Goal: Find contact information: Find contact information

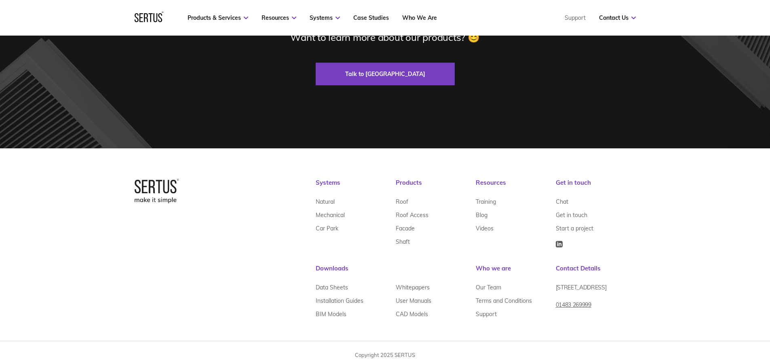
scroll to position [2474, 0]
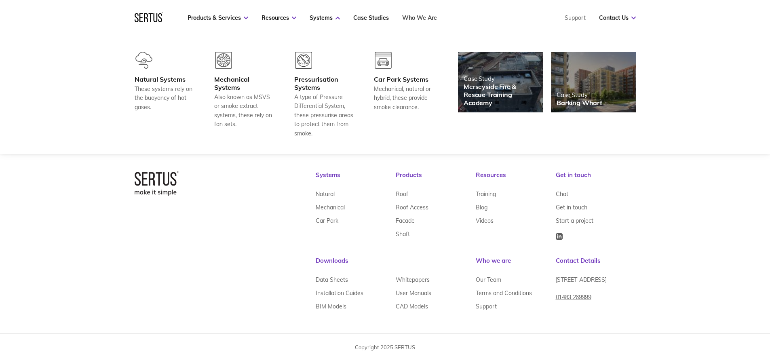
click at [414, 17] on link "Who We Are" at bounding box center [419, 17] width 35 height 7
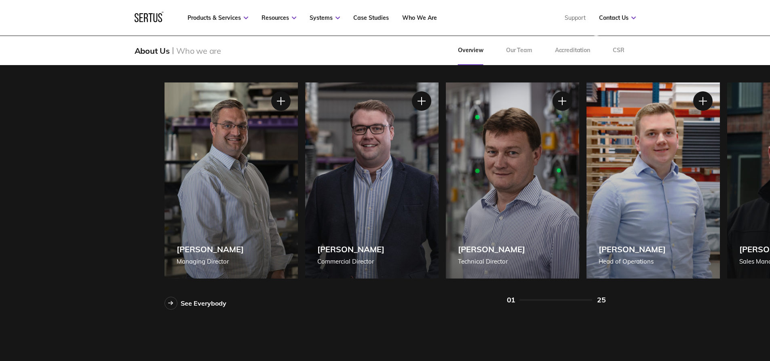
scroll to position [728, 0]
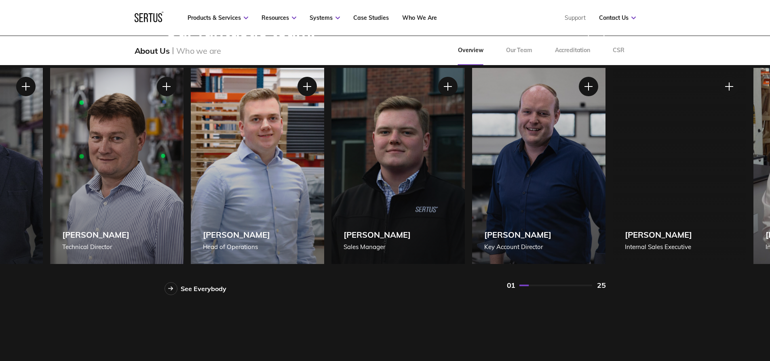
click at [153, 206] on div "[PERSON_NAME] Technical Director" at bounding box center [116, 166] width 133 height 196
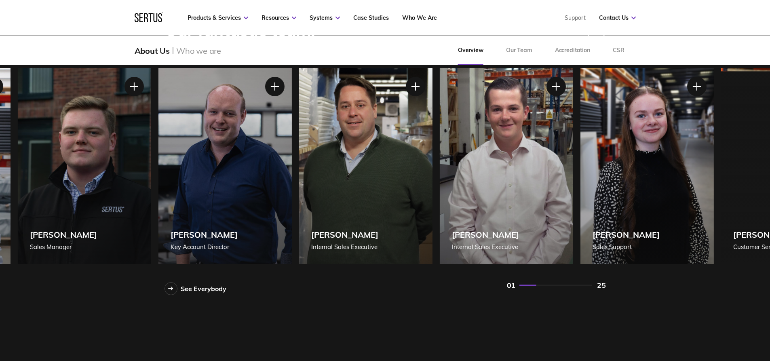
click at [240, 183] on div "[PERSON_NAME] Key Account Director" at bounding box center [224, 166] width 133 height 196
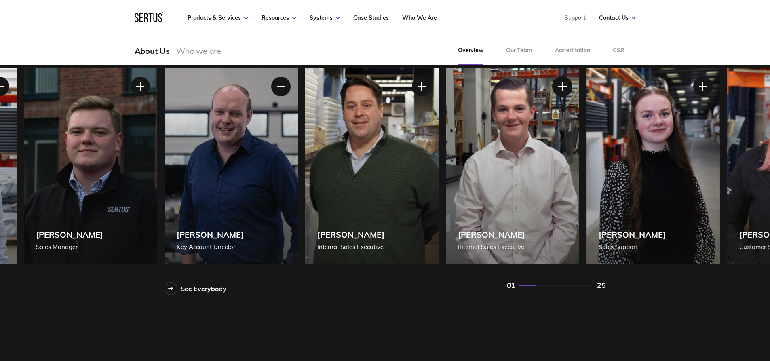
click at [563, 87] on div at bounding box center [562, 86] width 20 height 20
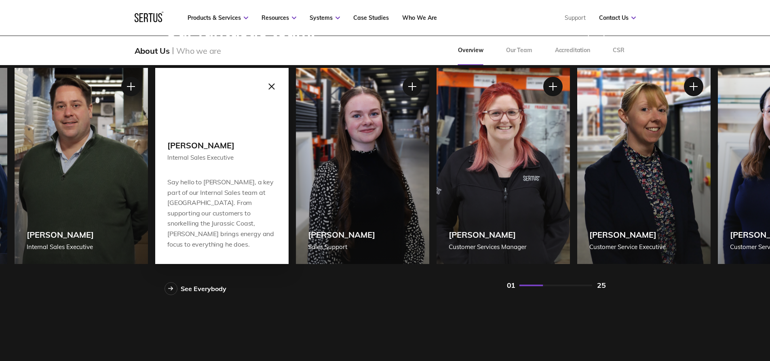
click at [310, 194] on div "[PERSON_NAME] Sales Support" at bounding box center [362, 166] width 133 height 196
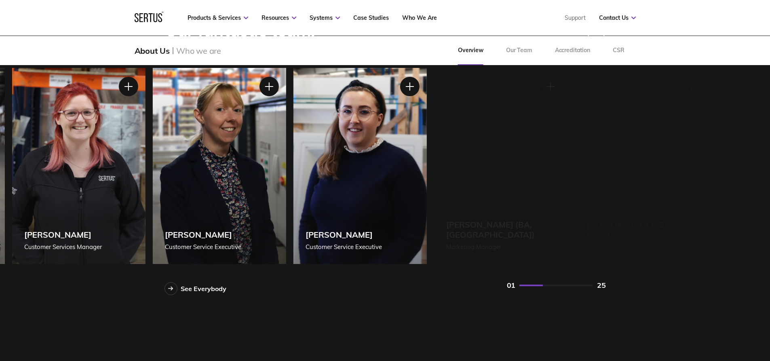
click at [91, 188] on div "[PERSON_NAME] Customer Services Manager" at bounding box center [78, 166] width 133 height 196
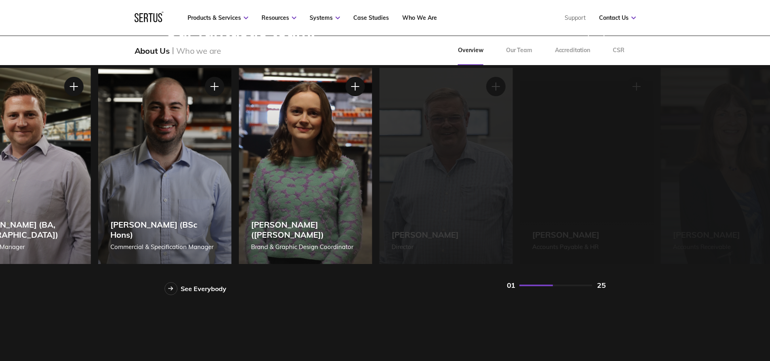
click at [104, 189] on div "[PERSON_NAME] (BSc Hons) Commercial & Specification Manager" at bounding box center [164, 166] width 133 height 196
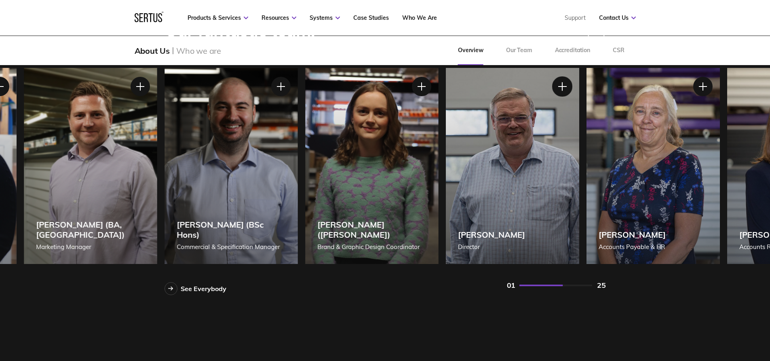
click at [561, 87] on div at bounding box center [562, 86] width 20 height 20
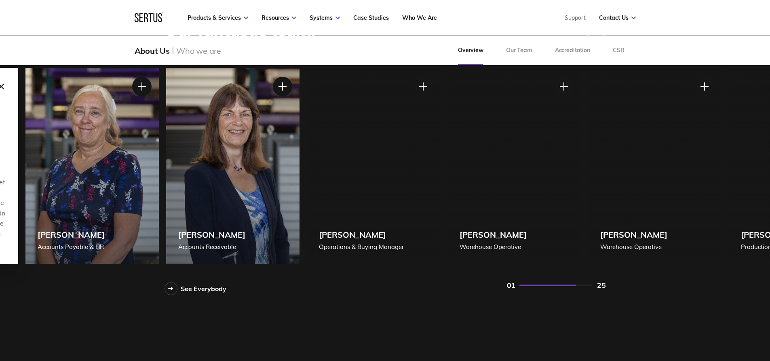
click at [57, 152] on div "[PERSON_NAME] Accounts Payable & HR" at bounding box center [91, 166] width 133 height 196
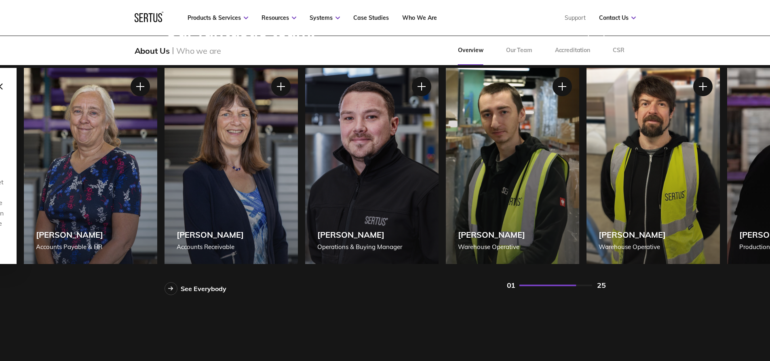
click at [552, 87] on div "[PERSON_NAME] Warehouse Operative" at bounding box center [512, 166] width 133 height 196
click at [559, 84] on div at bounding box center [562, 86] width 20 height 20
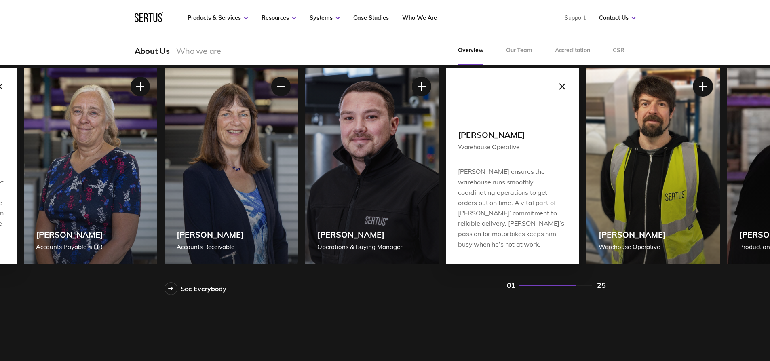
click at [708, 81] on div at bounding box center [703, 86] width 20 height 20
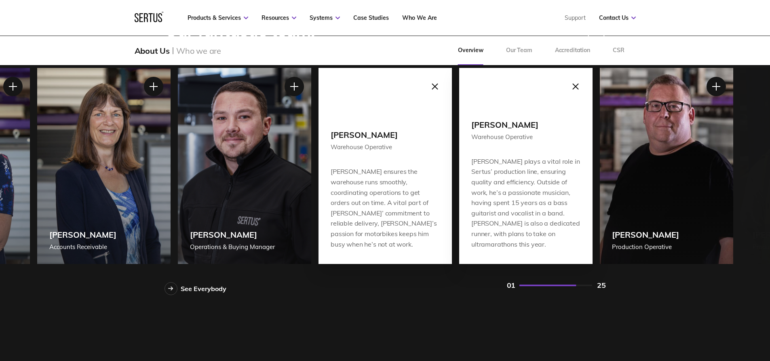
click at [471, 204] on div "[PERSON_NAME] plays a vital role in Sertus’ production line, ensuring quality a…" at bounding box center [525, 202] width 109 height 93
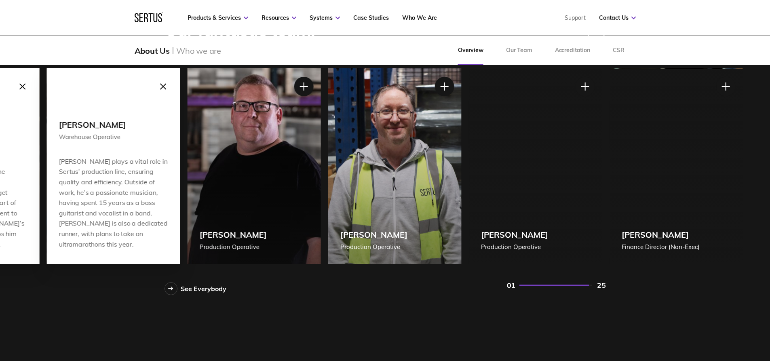
click at [208, 195] on div "[PERSON_NAME] Production Operative" at bounding box center [253, 166] width 133 height 196
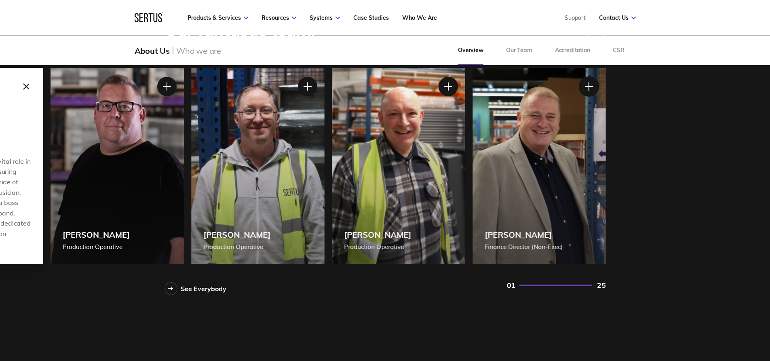
click at [590, 87] on div at bounding box center [589, 86] width 20 height 20
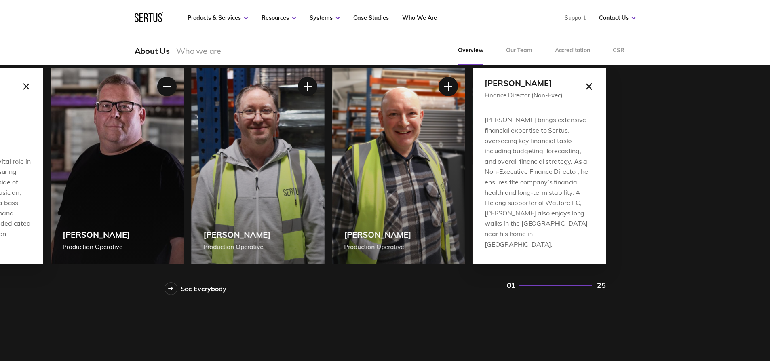
click at [590, 87] on div at bounding box center [589, 86] width 20 height 20
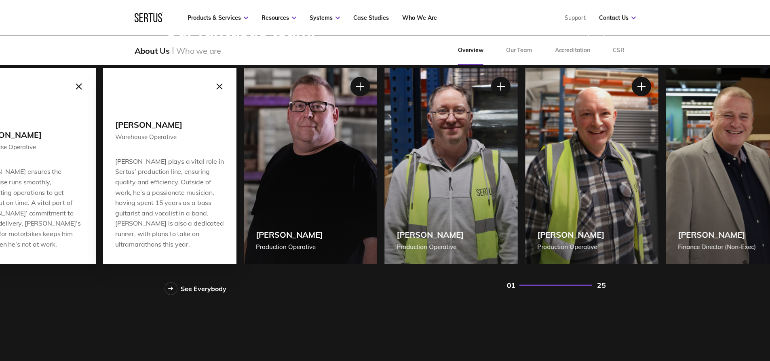
click at [518, 160] on div "[PERSON_NAME] Production Operative" at bounding box center [451, 166] width 133 height 196
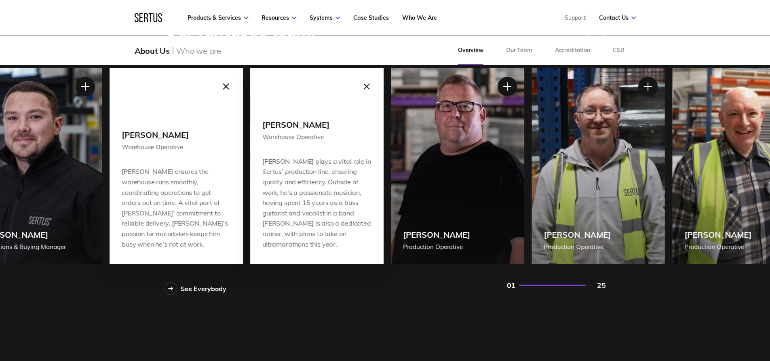
click at [372, 192] on div "[PERSON_NAME] plays a vital role in Sertus’ production line, ensuring quality a…" at bounding box center [316, 202] width 109 height 93
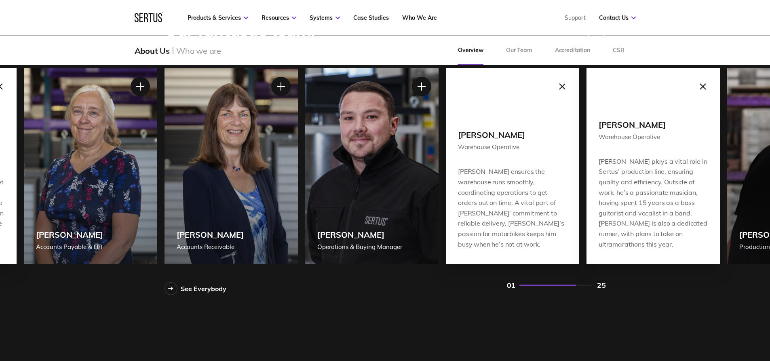
click at [439, 166] on div "[PERSON_NAME] Operations & Buying Manager" at bounding box center [371, 166] width 133 height 196
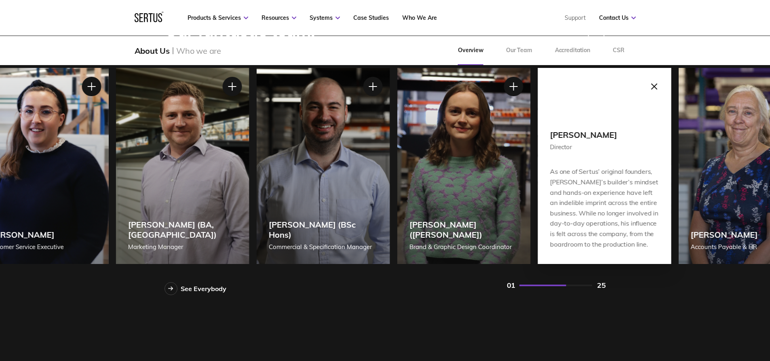
click at [519, 183] on div "[PERSON_NAME] ([PERSON_NAME]) Brand & Graphic Design Coordinator" at bounding box center [463, 166] width 133 height 196
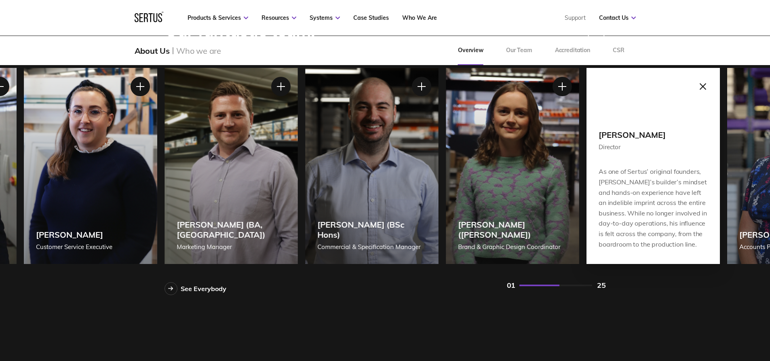
click at [697, 87] on div at bounding box center [703, 86] width 20 height 20
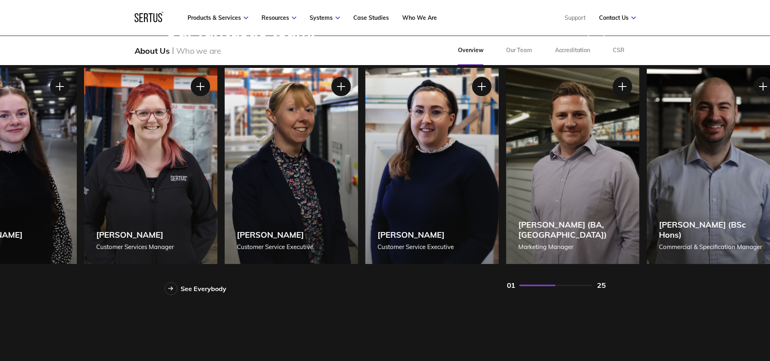
click at [639, 159] on div "[PERSON_NAME] (BA, [GEOGRAPHIC_DATA]) Marketing Manager" at bounding box center [572, 166] width 133 height 196
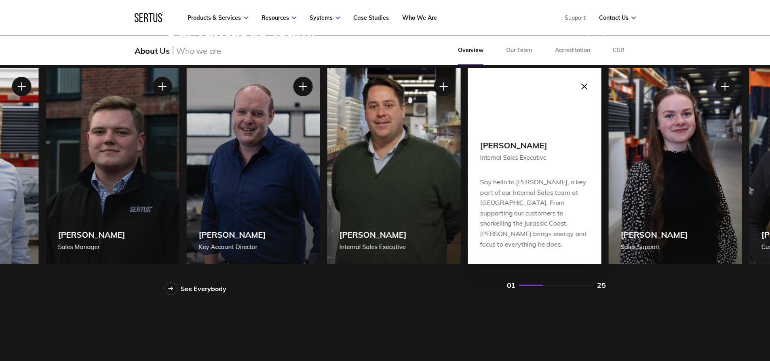
click at [669, 163] on div "[PERSON_NAME] Sales Support" at bounding box center [675, 166] width 133 height 196
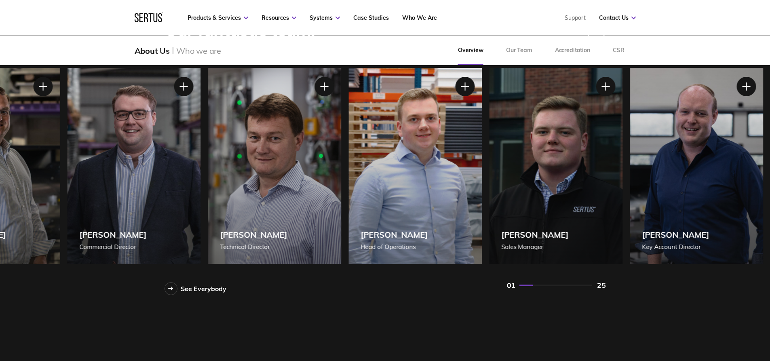
click at [723, 167] on div "[PERSON_NAME] Key Account Director" at bounding box center [696, 166] width 133 height 196
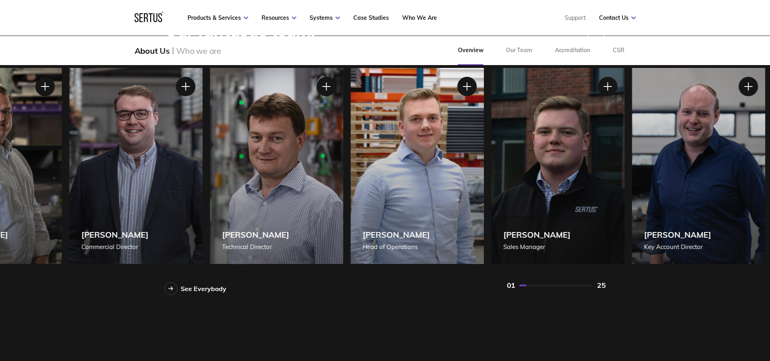
click at [484, 154] on div "[PERSON_NAME] [PERSON_NAME] of Operations" at bounding box center [417, 166] width 133 height 196
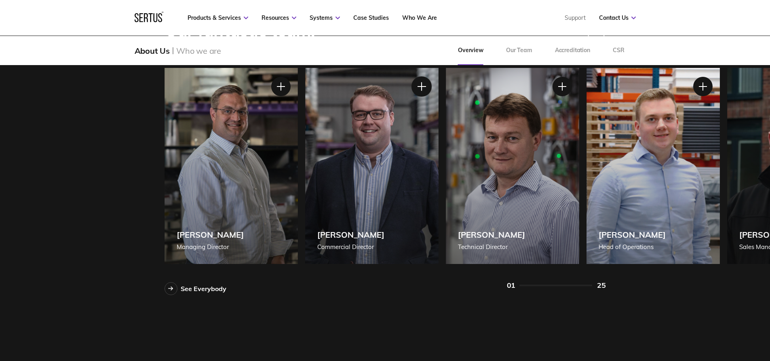
click at [425, 86] on div at bounding box center [421, 86] width 20 height 20
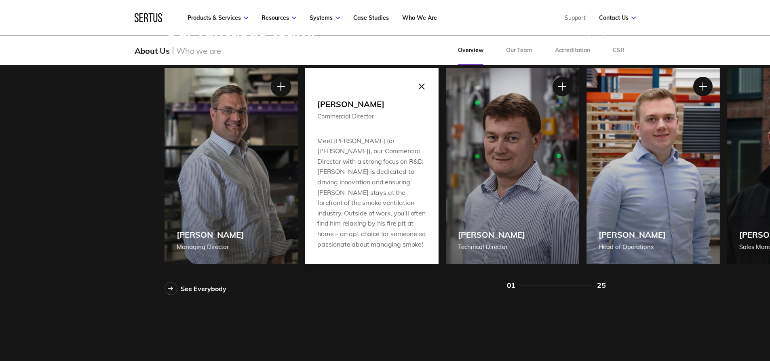
click at [274, 82] on div at bounding box center [281, 86] width 20 height 20
